Goal: Information Seeking & Learning: Learn about a topic

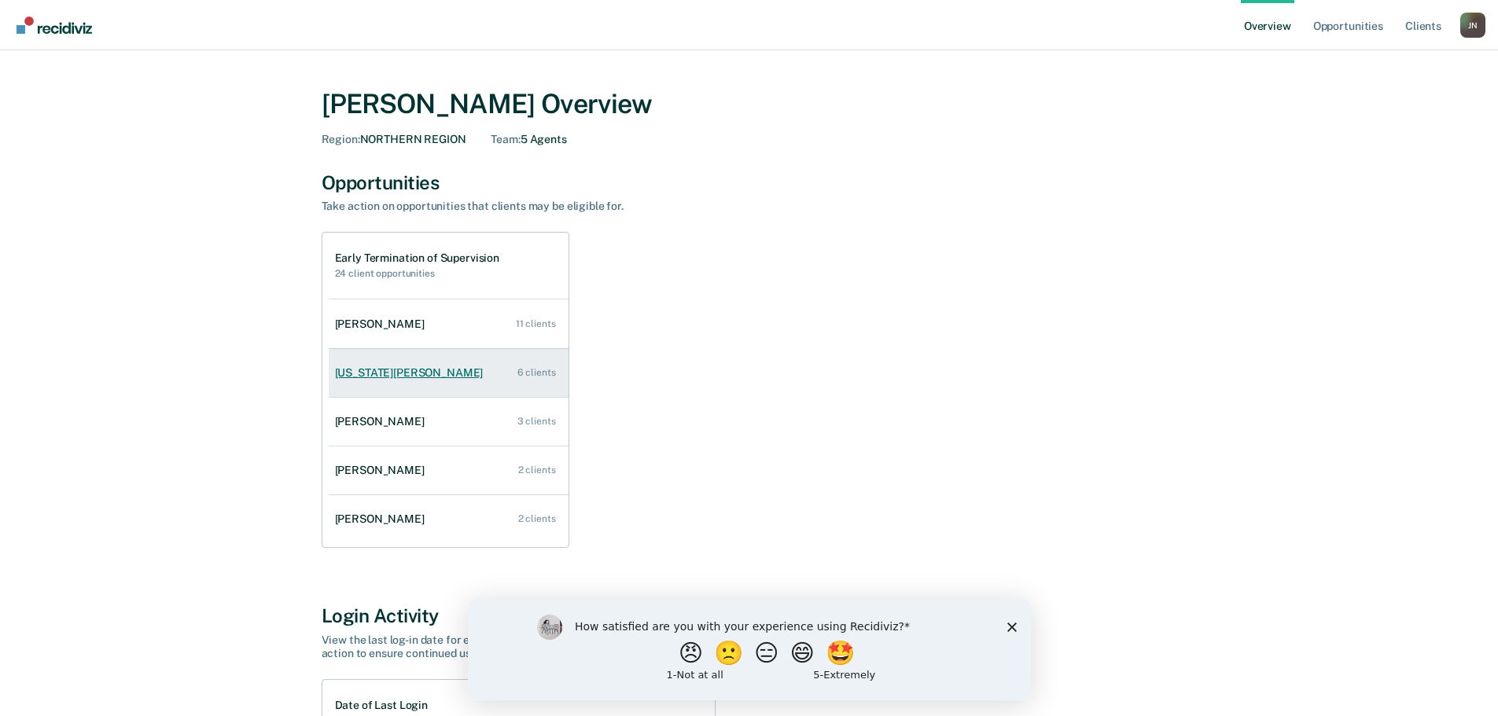
click at [381, 374] on div "[US_STATE][PERSON_NAME]" at bounding box center [412, 372] width 155 height 13
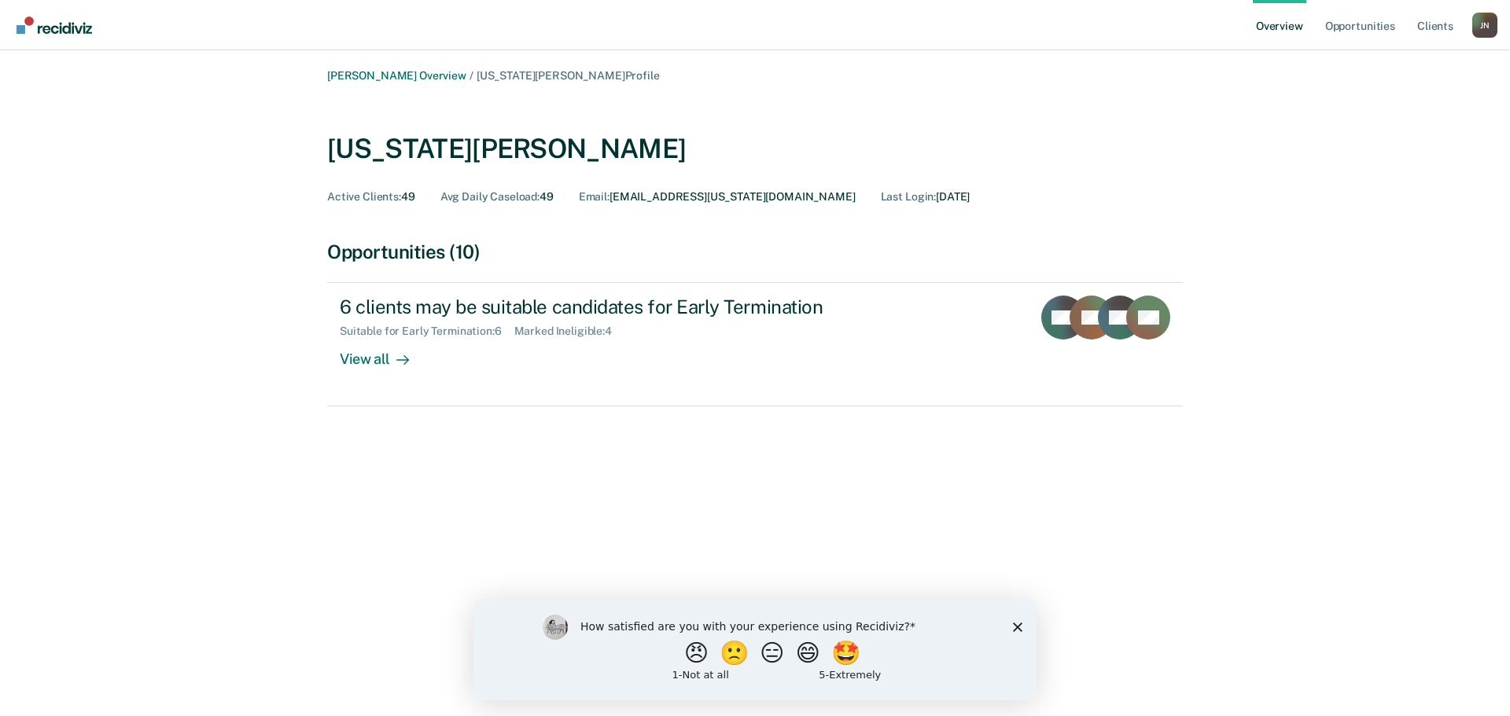
click at [1014, 630] on polygon "Close survey" at bounding box center [1017, 626] width 9 height 9
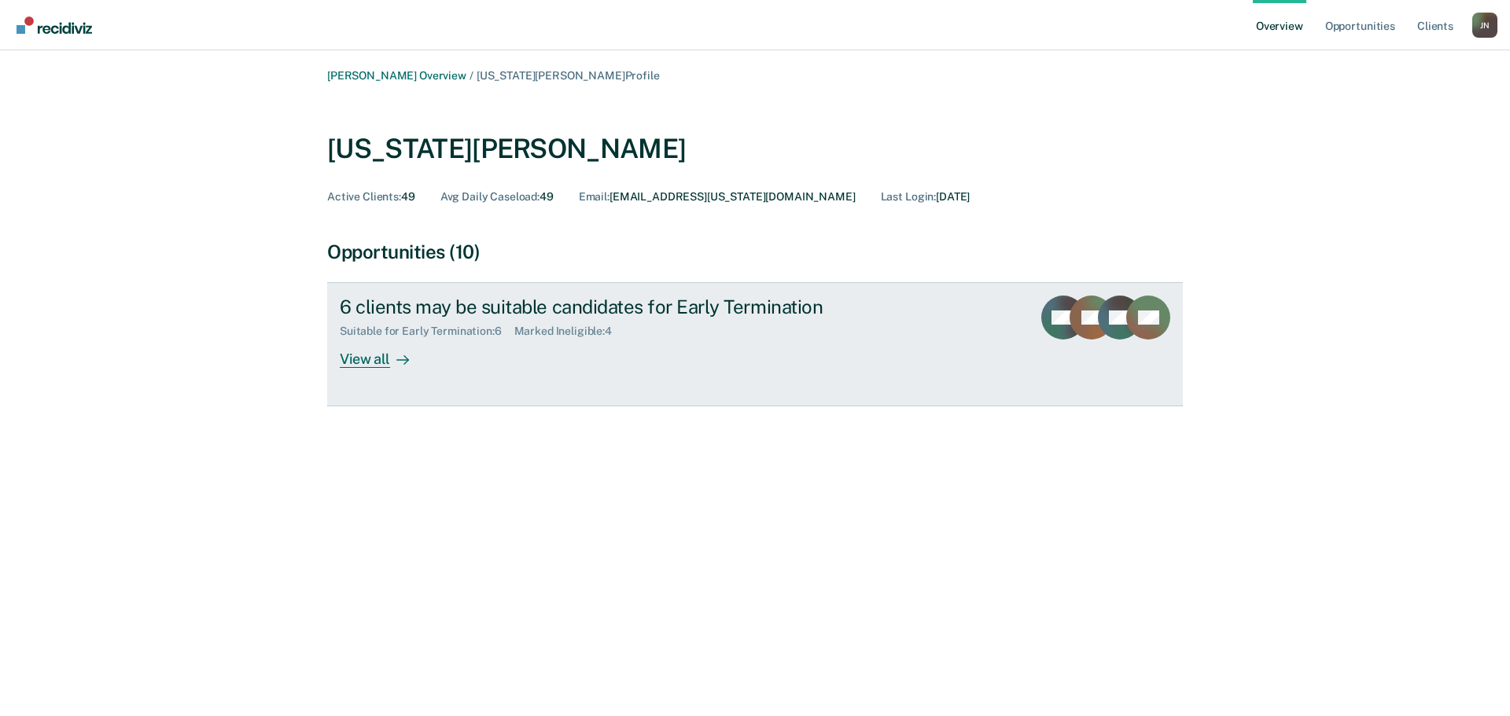
click at [348, 359] on div "View all" at bounding box center [384, 353] width 88 height 31
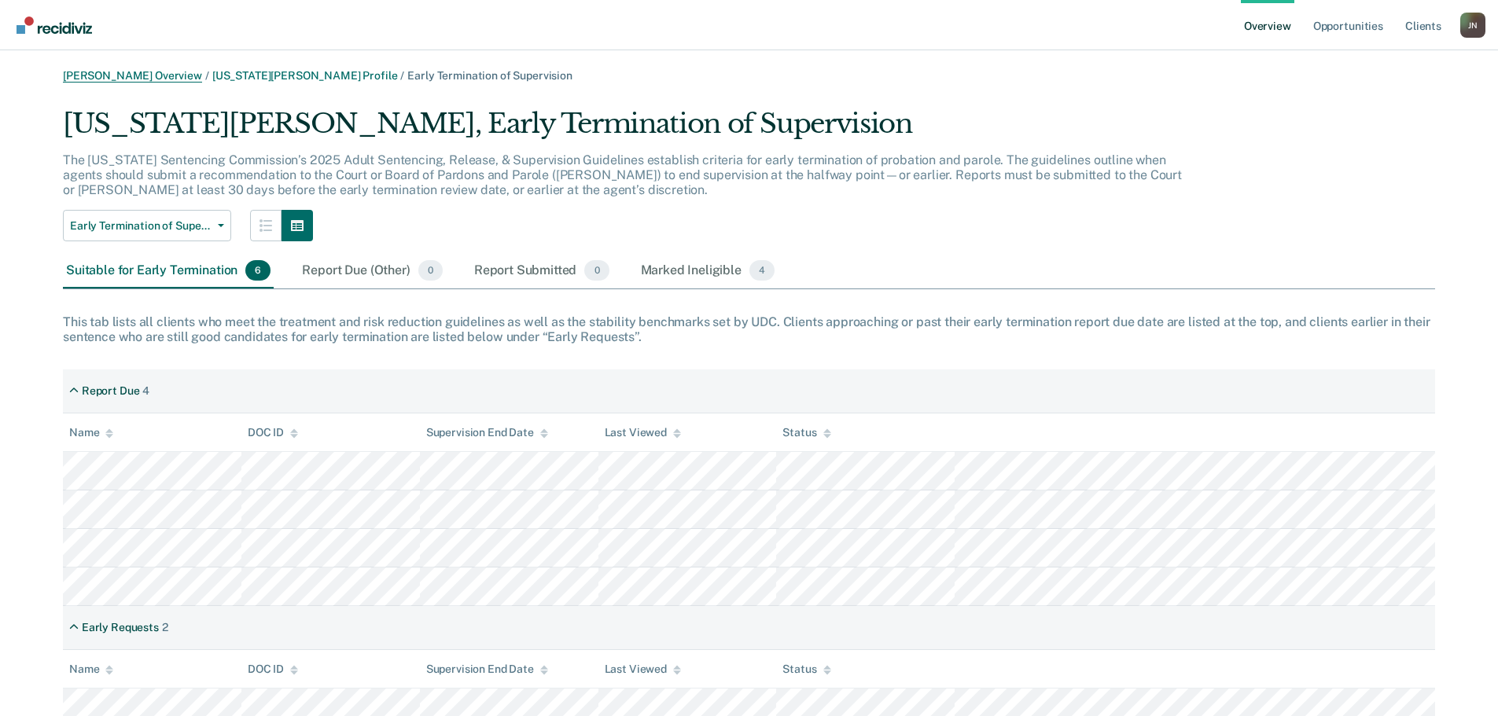
click at [148, 75] on link "[PERSON_NAME] Overview" at bounding box center [132, 75] width 139 height 13
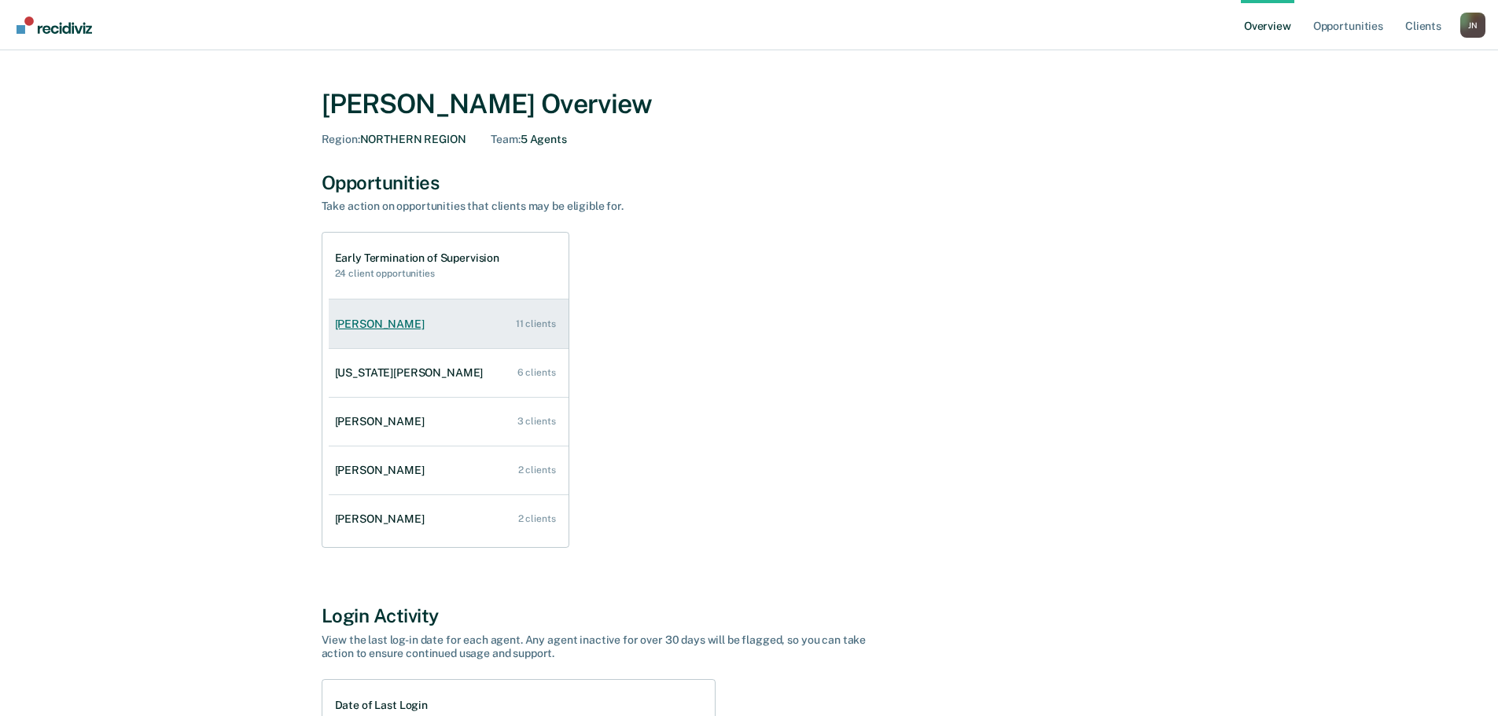
click at [370, 329] on div "[PERSON_NAME]" at bounding box center [383, 324] width 96 height 13
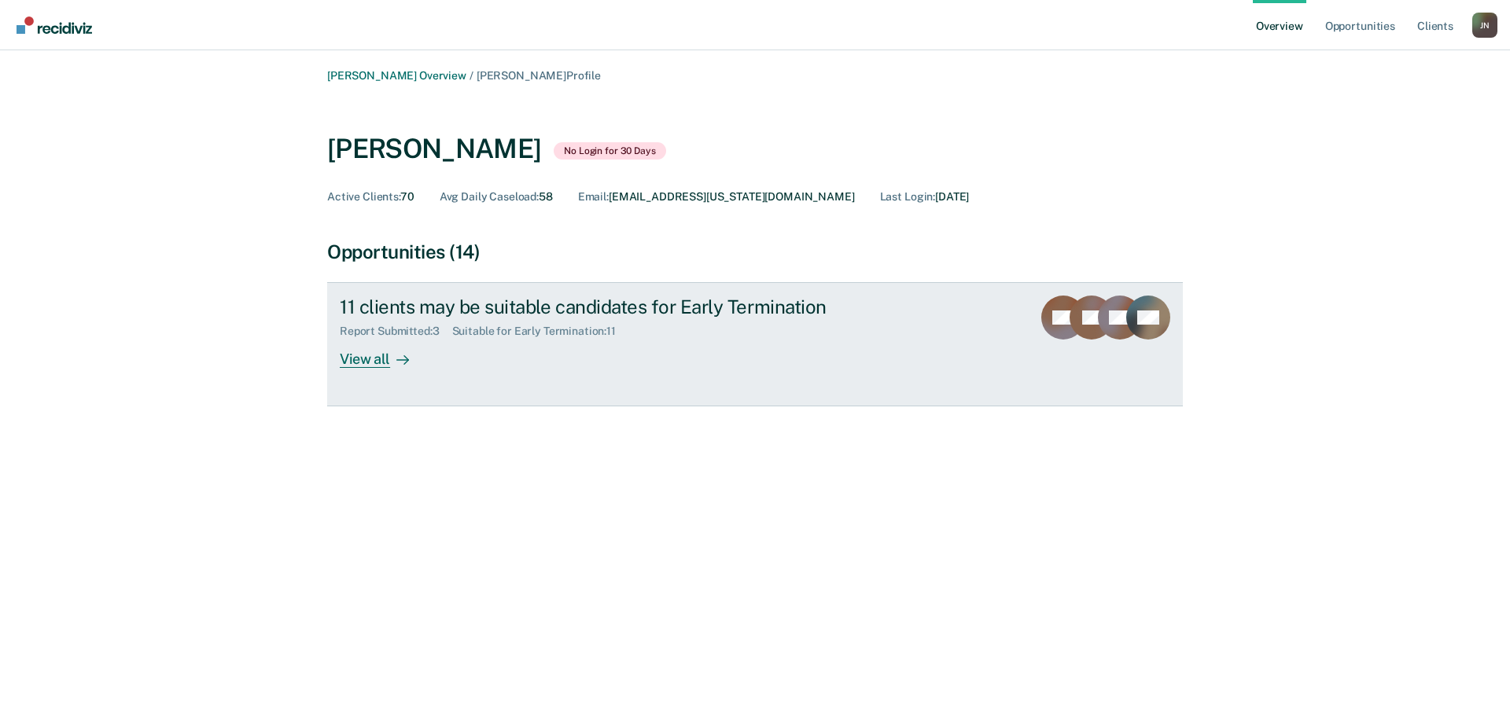
click at [355, 356] on div "View all" at bounding box center [384, 353] width 88 height 31
